Goal: Task Accomplishment & Management: Use online tool/utility

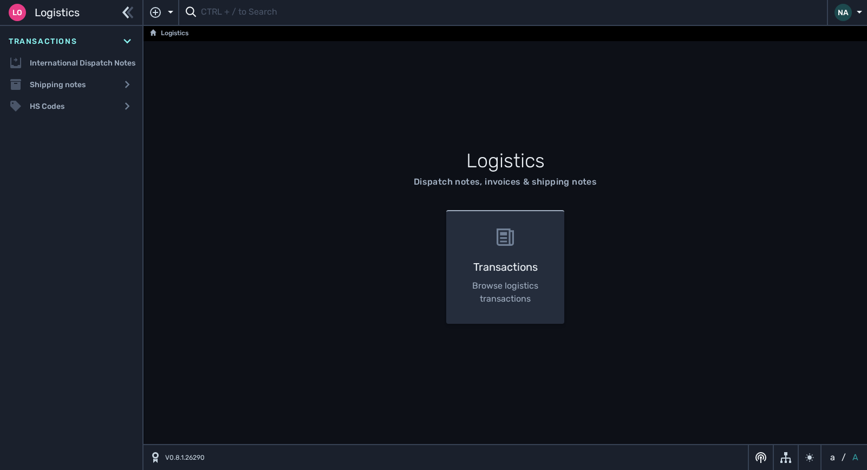
click at [246, 16] on input "text" at bounding box center [511, 12] width 620 height 21
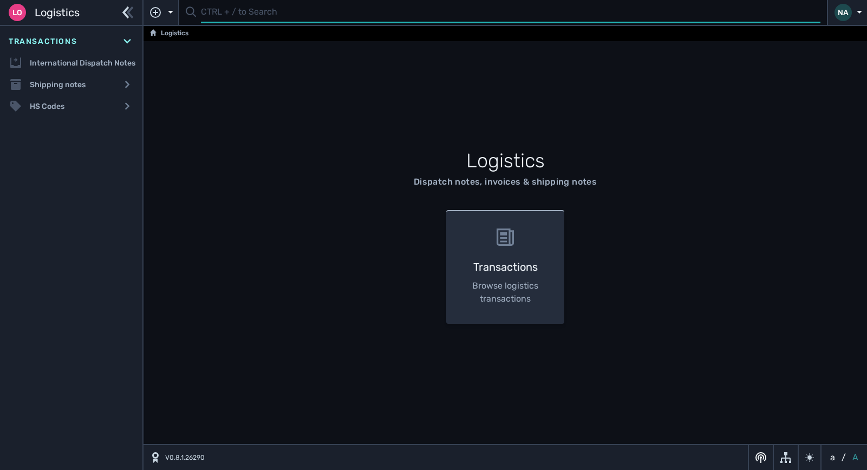
click at [224, 18] on input "text" at bounding box center [511, 12] width 620 height 21
type input "1105893"
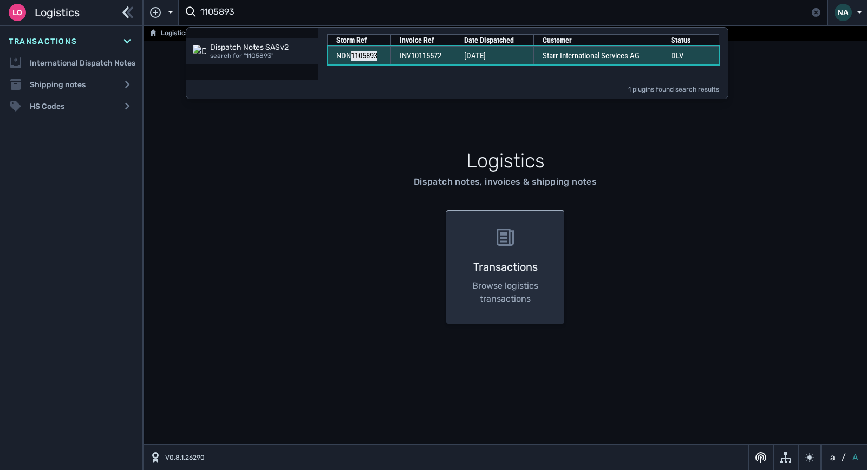
click at [521, 56] on td "[DATE]" at bounding box center [494, 55] width 79 height 18
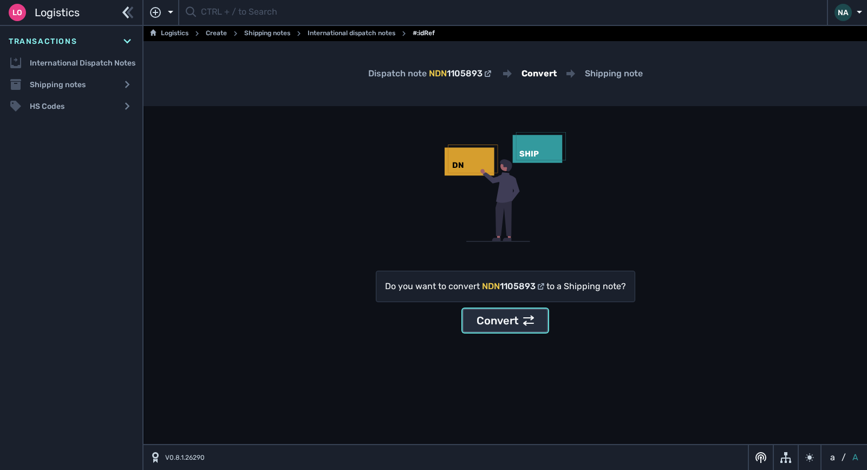
click at [490, 320] on div "Convert" at bounding box center [505, 321] width 57 height 16
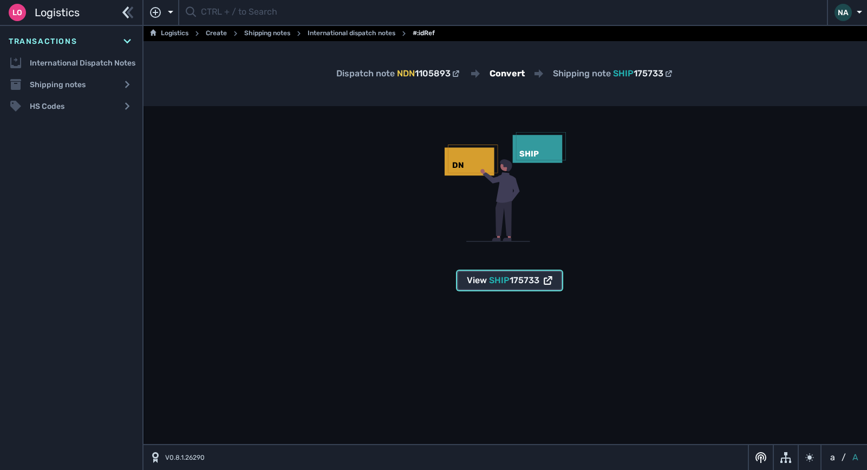
click at [522, 276] on span "175733" at bounding box center [525, 280] width 30 height 10
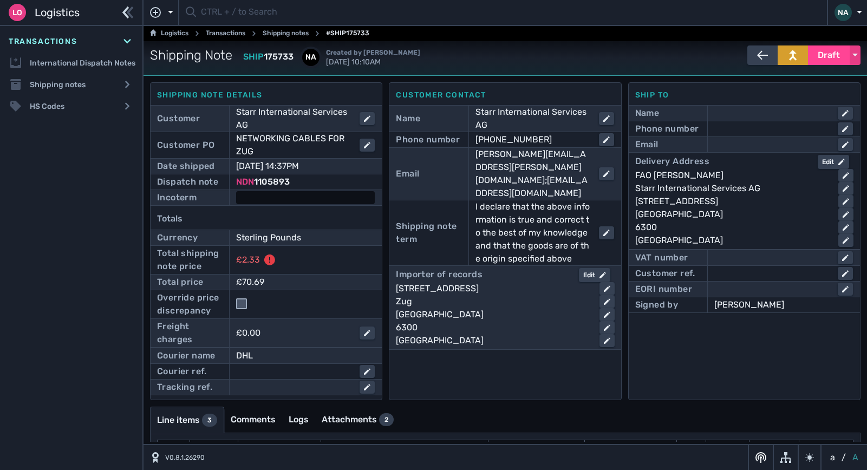
click at [294, 196] on div at bounding box center [305, 197] width 139 height 13
click at [324, 193] on select "- Ex Works - EXW Free Carrier - FCA Carriage Paid To - CPT Carriage Insurance P…" at bounding box center [315, 198] width 157 height 15
select select "[object Object]"
click at [237, 191] on select "- Ex Works - EXW Free Carrier - FCA Carriage Paid To - CPT Carriage Insurance P…" at bounding box center [315, 198] width 157 height 15
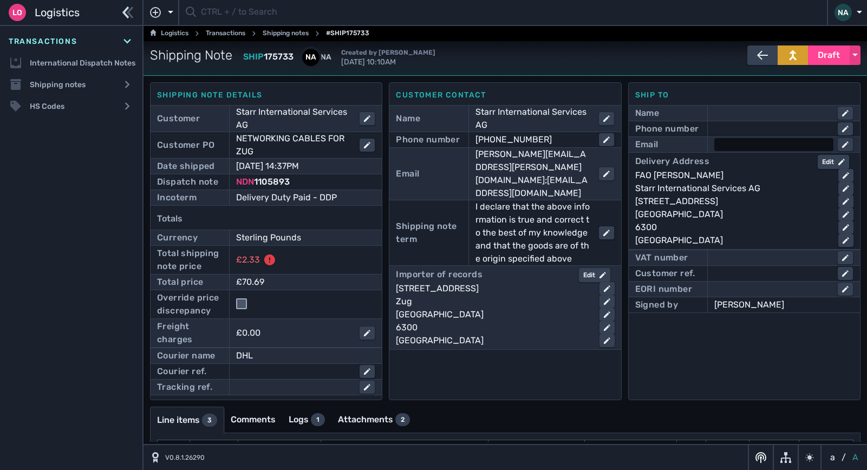
click at [739, 147] on div at bounding box center [774, 144] width 119 height 13
type input "[PERSON_NAME][EMAIL_ADDRESS][DOMAIN_NAME]"
click at [743, 127] on div at bounding box center [774, 128] width 119 height 13
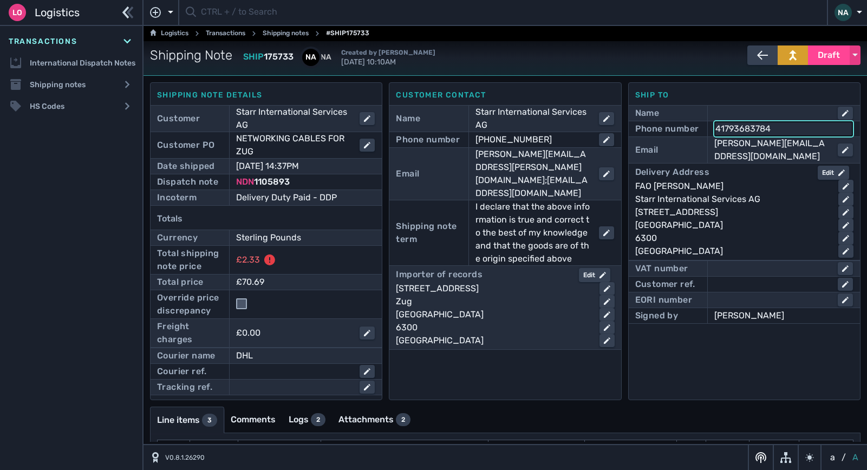
type input "41793683784"
click button "submit" at bounding box center [0, 0] width 0 height 0
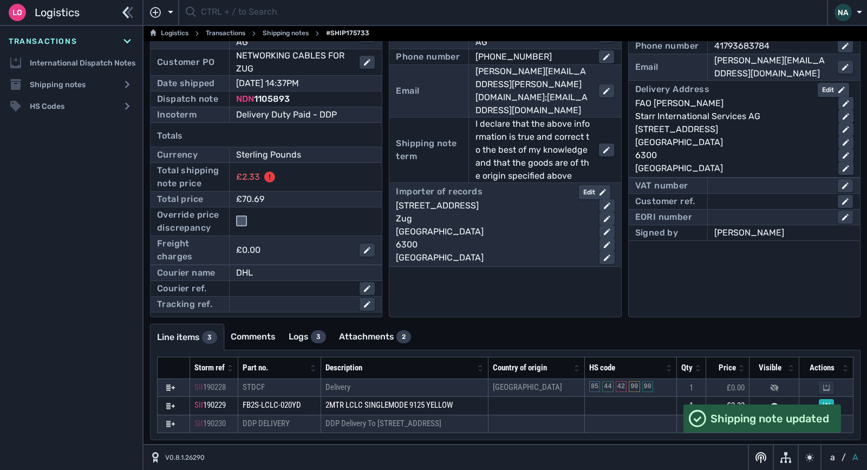
scroll to position [88, 0]
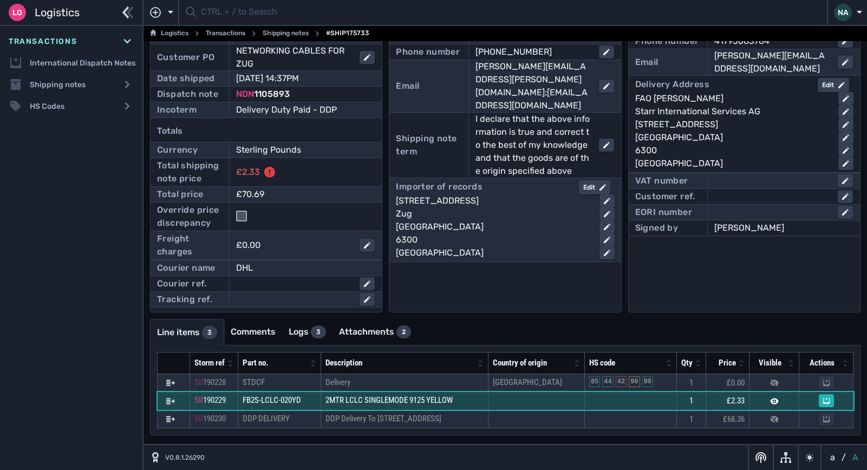
click at [467, 401] on td "2MTR LCLC SINGLEMODE 9125 YELLOW" at bounding box center [404, 401] width 167 height 18
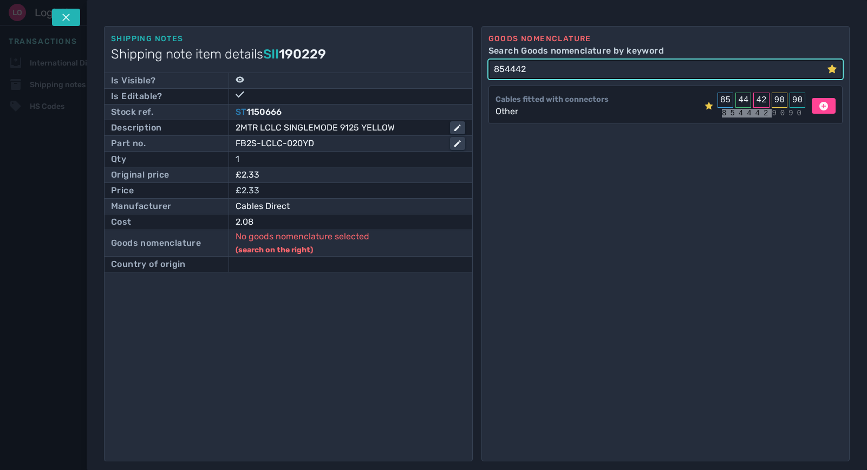
type input "854442"
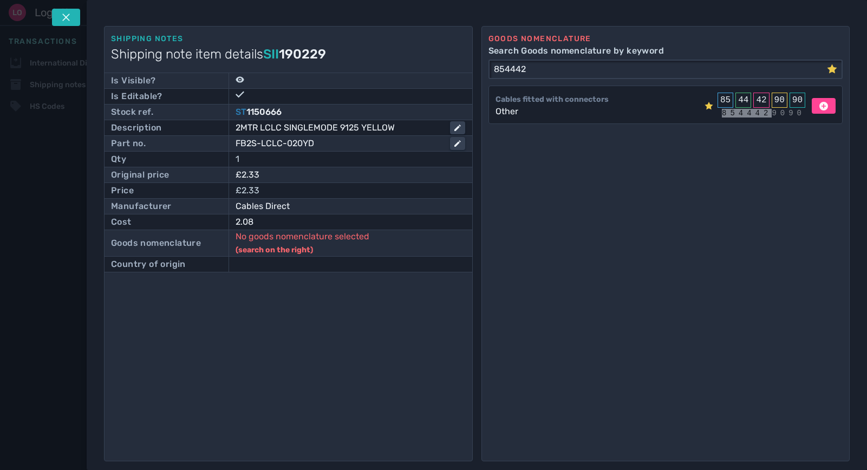
click at [588, 99] on div "Cables fitted with connectors" at bounding box center [552, 99] width 113 height 11
click at [820, 108] on icon at bounding box center [824, 106] width 9 height 9
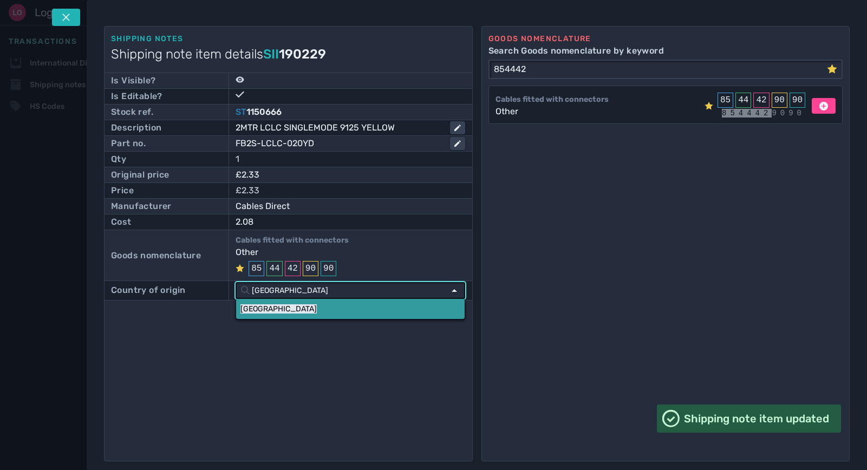
click at [277, 307] on link "China" at bounding box center [350, 309] width 228 height 20
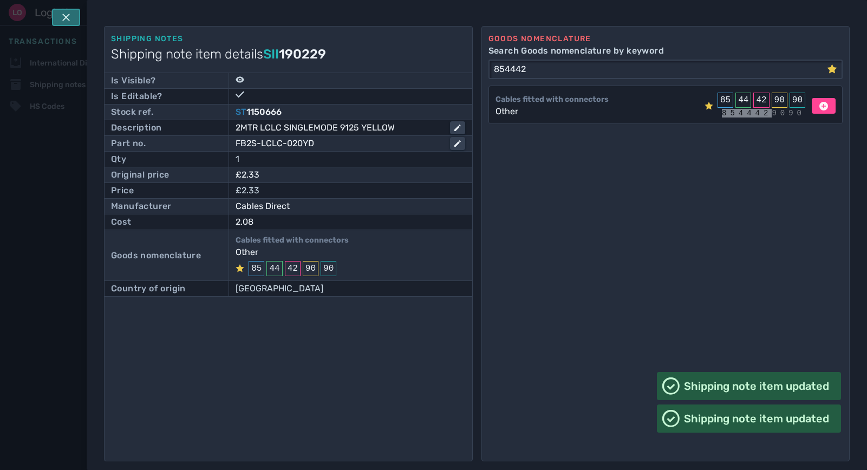
click at [67, 18] on icon at bounding box center [66, 18] width 8 height 8
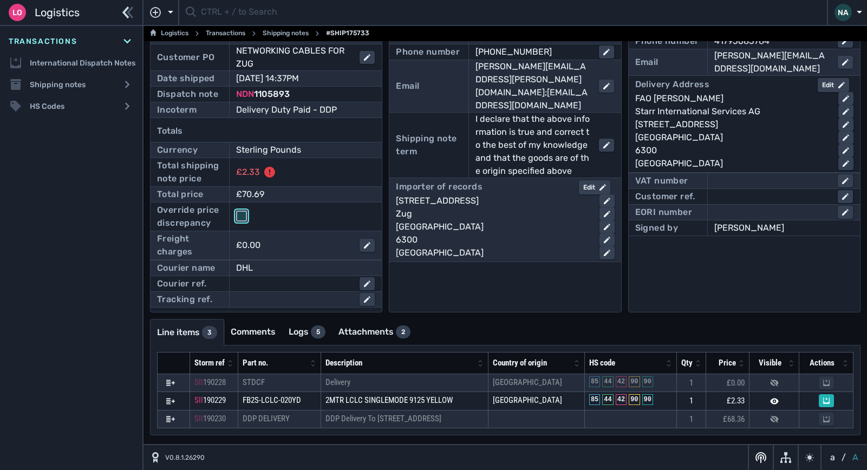
click at [240, 216] on input "checkbox" at bounding box center [241, 216] width 11 height 11
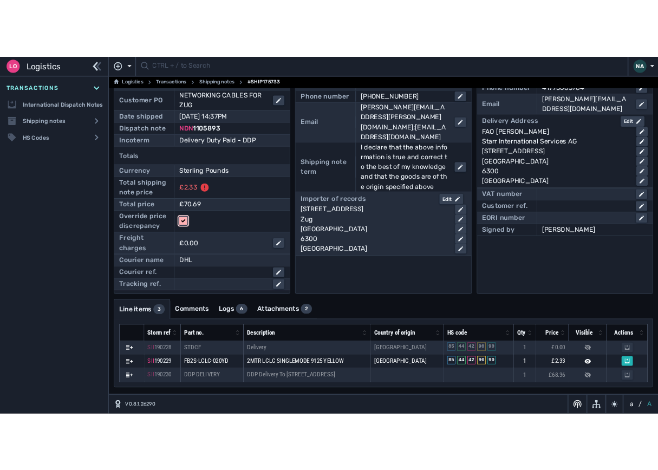
scroll to position [0, 0]
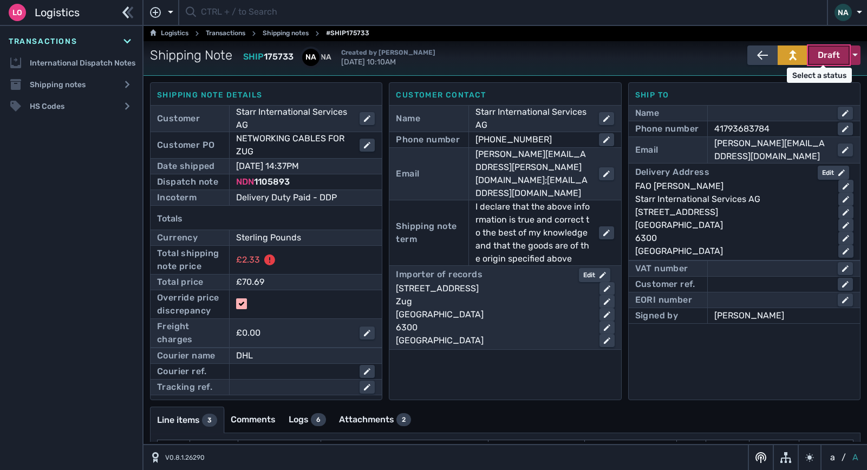
click at [827, 61] on span "Draft" at bounding box center [829, 55] width 22 height 13
click at [801, 82] on div "Dispatched" at bounding box center [808, 78] width 103 height 22
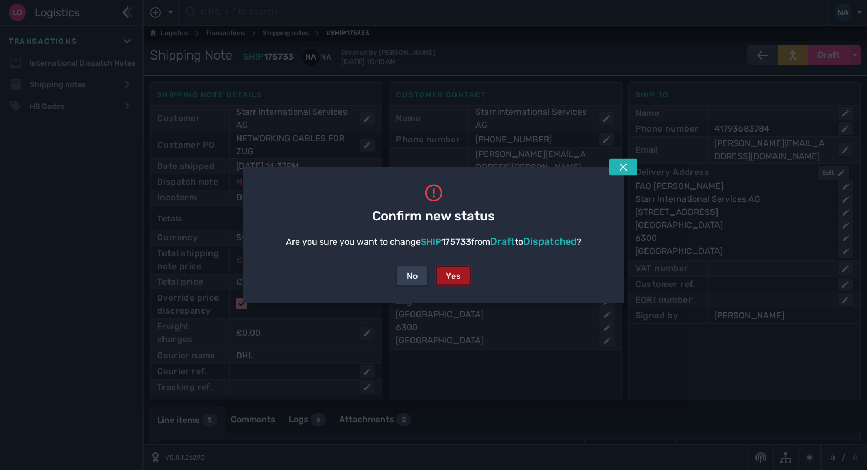
click at [459, 277] on div "Yes" at bounding box center [453, 276] width 15 height 13
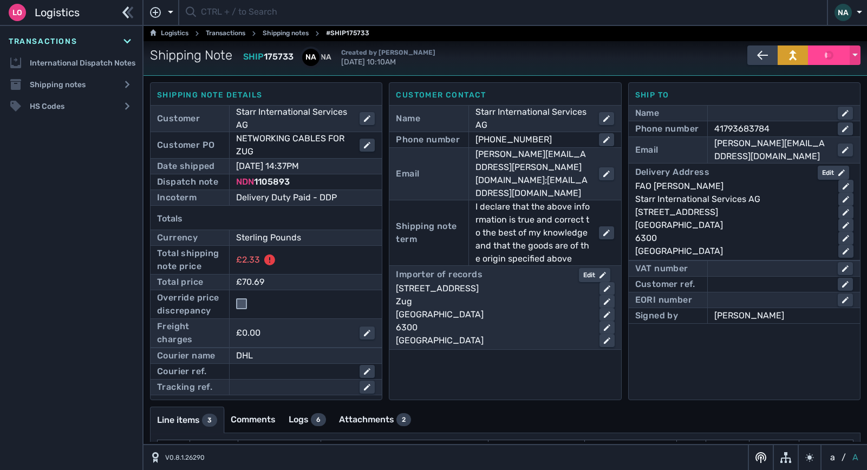
checkbox input "false"
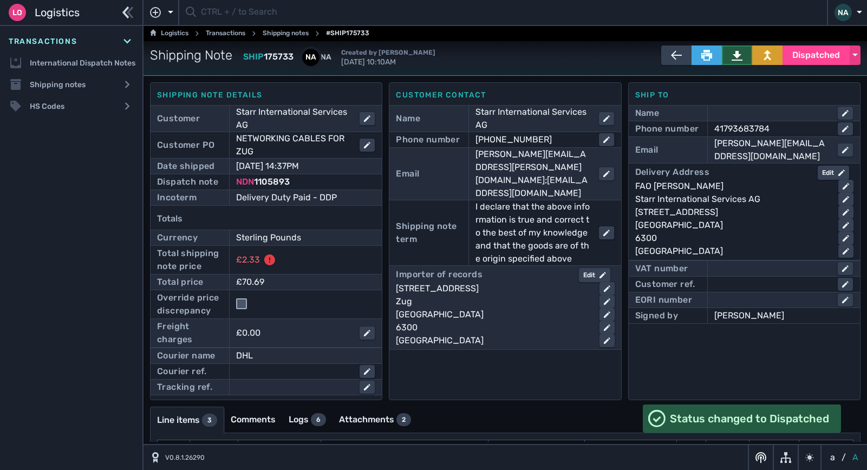
click at [734, 59] on icon at bounding box center [737, 55] width 11 height 11
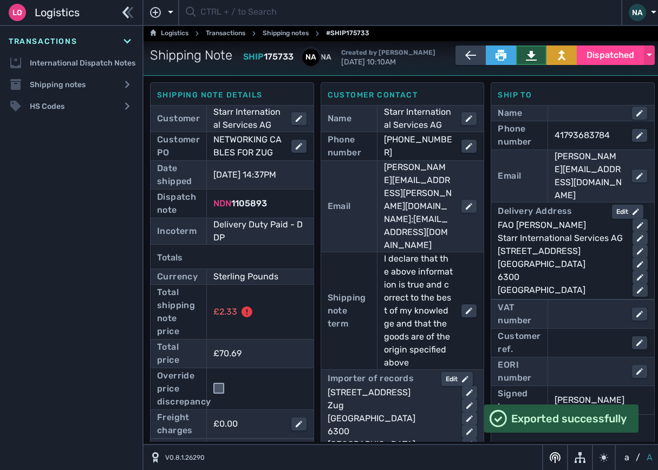
click at [526, 55] on icon at bounding box center [531, 56] width 11 height 10
